Goal: Find specific page/section: Find specific page/section

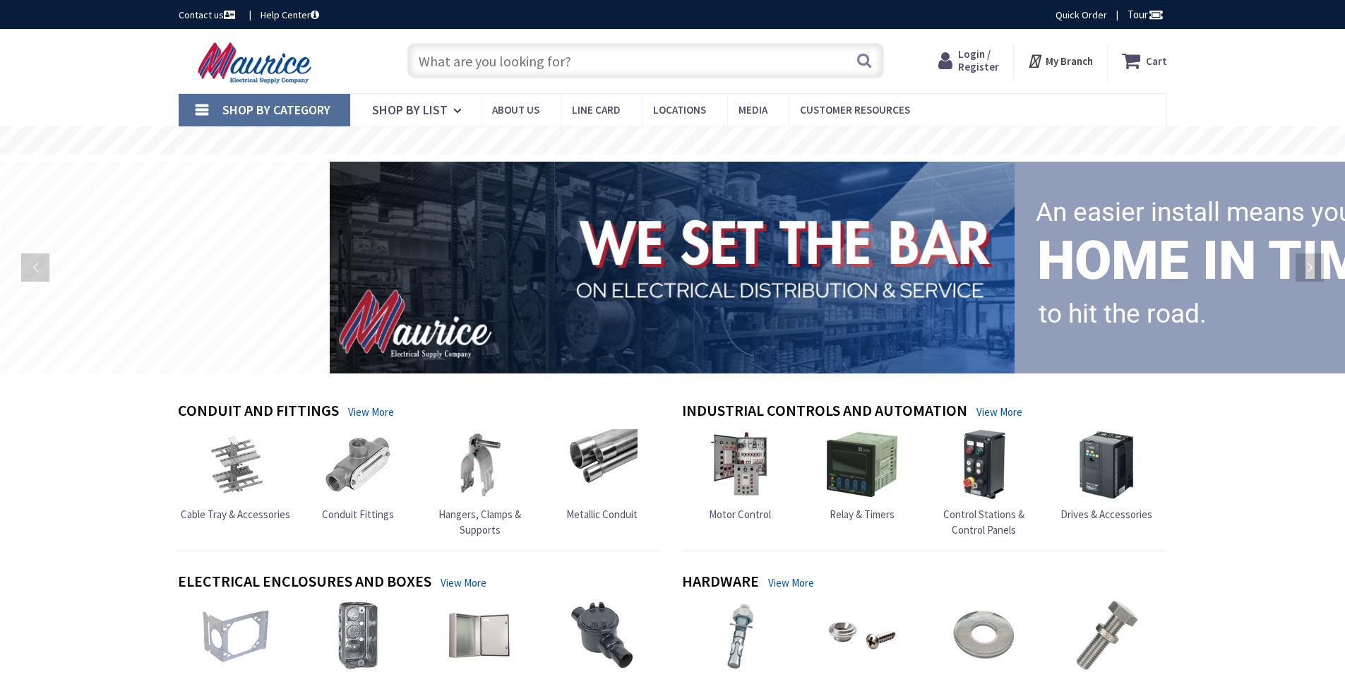
click at [492, 59] on input "text" at bounding box center [646, 60] width 477 height 35
paste input "DS100H1"
type input "DS100H1"
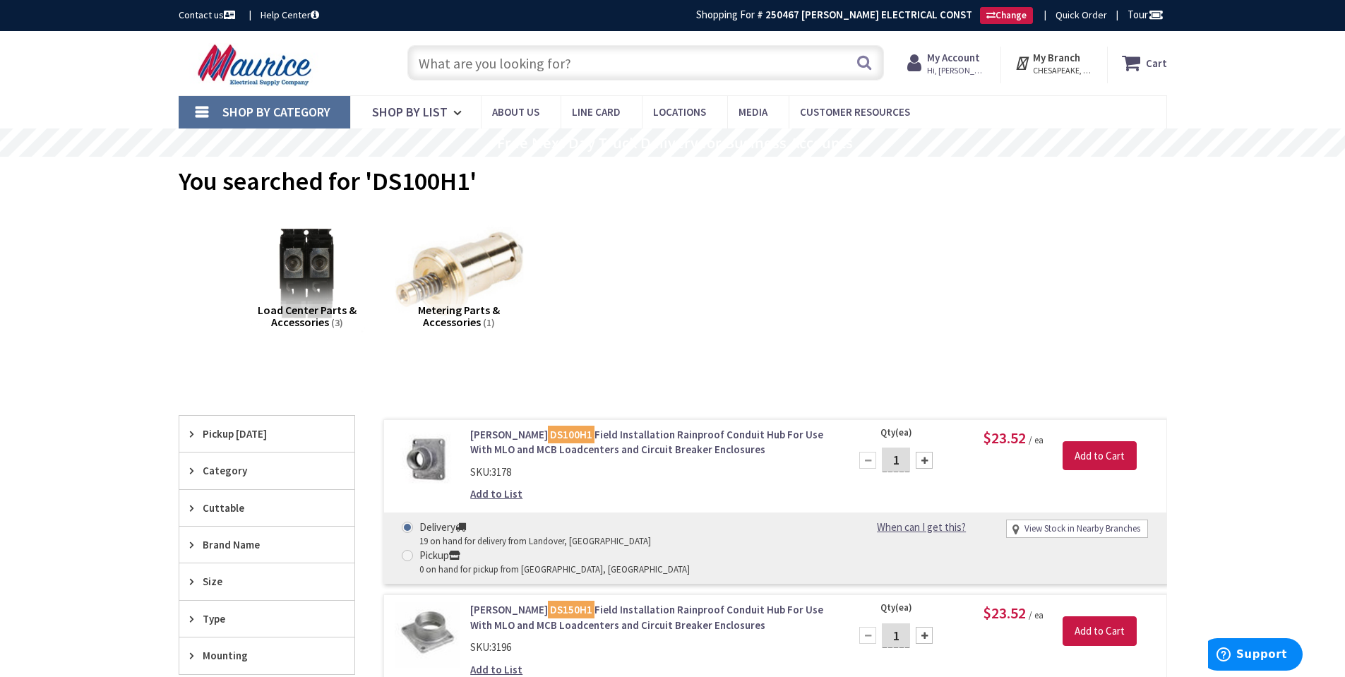
click at [444, 280] on img at bounding box center [459, 274] width 128 height 128
